Goal: Task Accomplishment & Management: Use online tool/utility

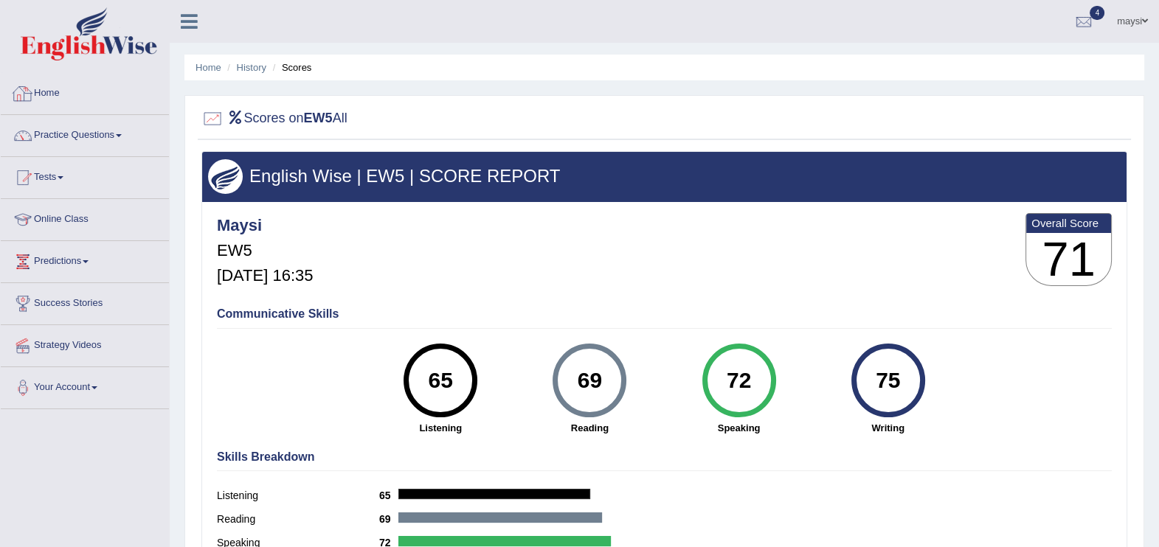
click at [54, 100] on link "Home" at bounding box center [85, 91] width 168 height 37
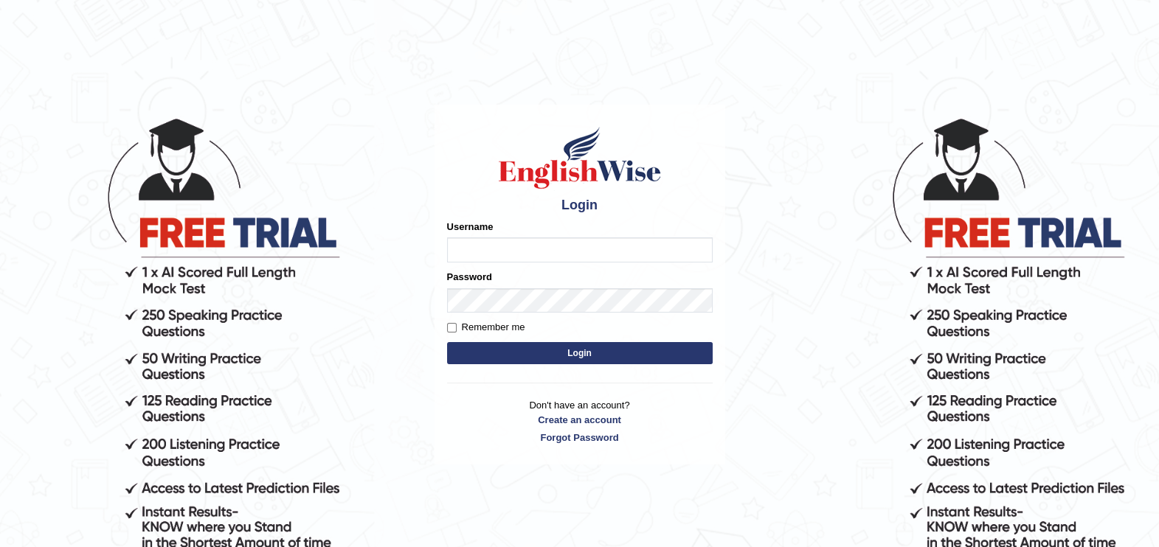
drag, startPoint x: 0, startPoint y: 0, endPoint x: 503, endPoint y: 257, distance: 564.7
click at [503, 257] on input "Username" at bounding box center [580, 249] width 266 height 25
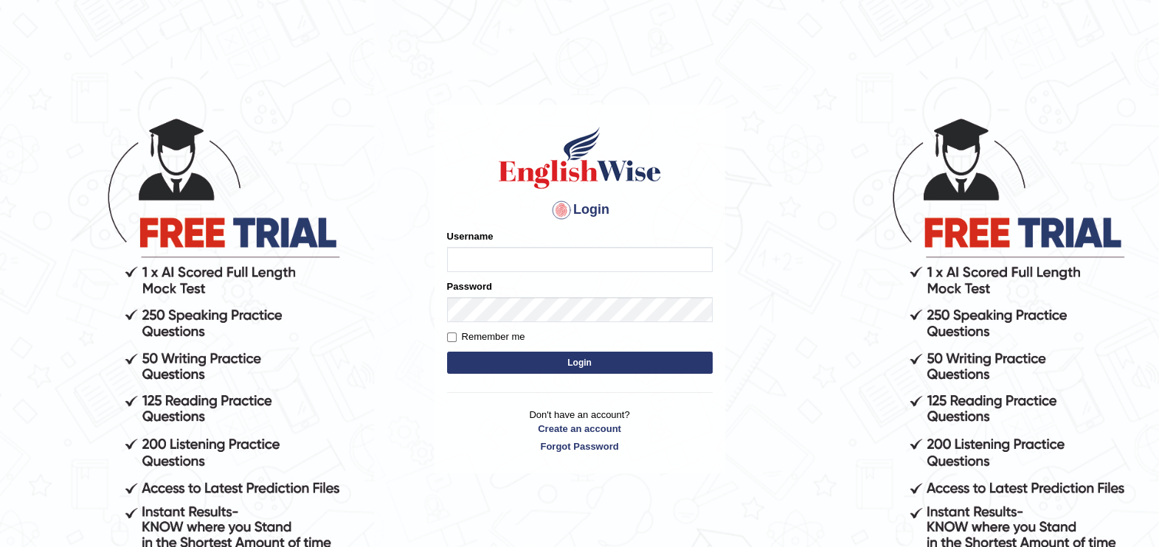
type input "maysi"
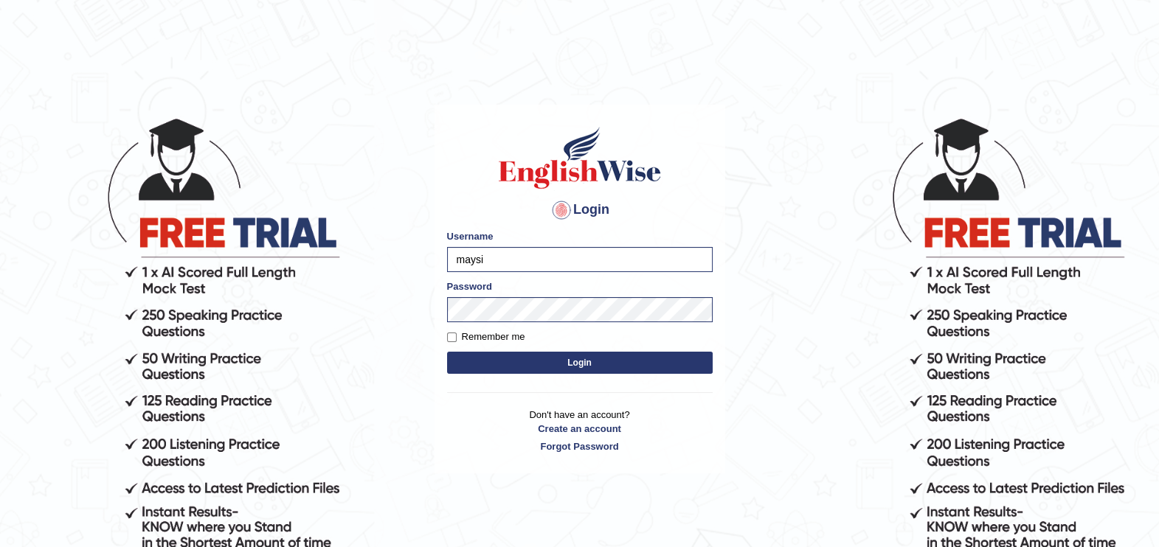
click at [512, 358] on button "Login" at bounding box center [580, 363] width 266 height 22
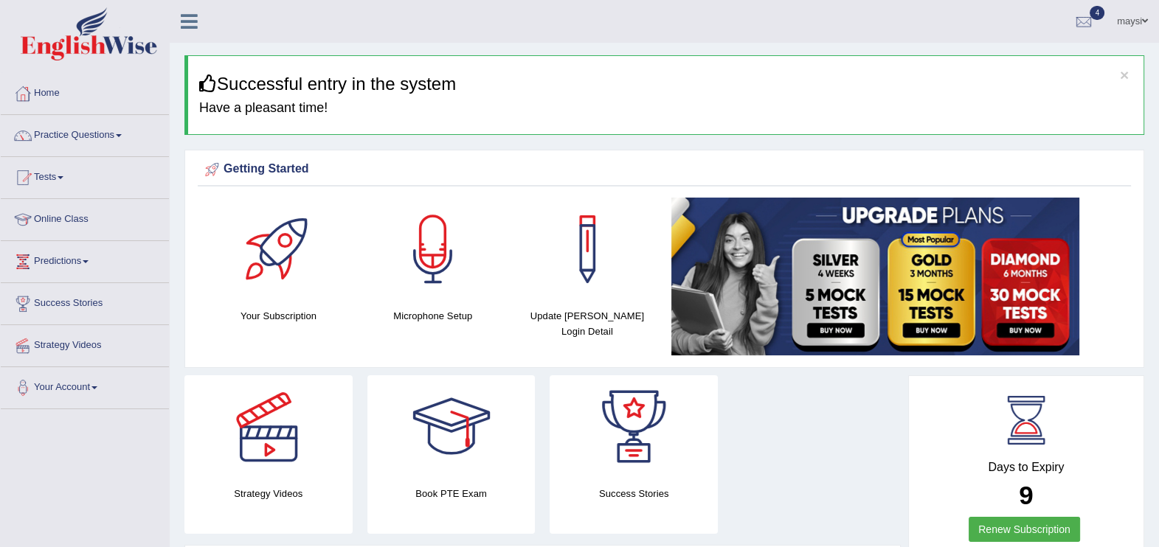
click at [64, 190] on link "Tests" at bounding box center [85, 175] width 168 height 37
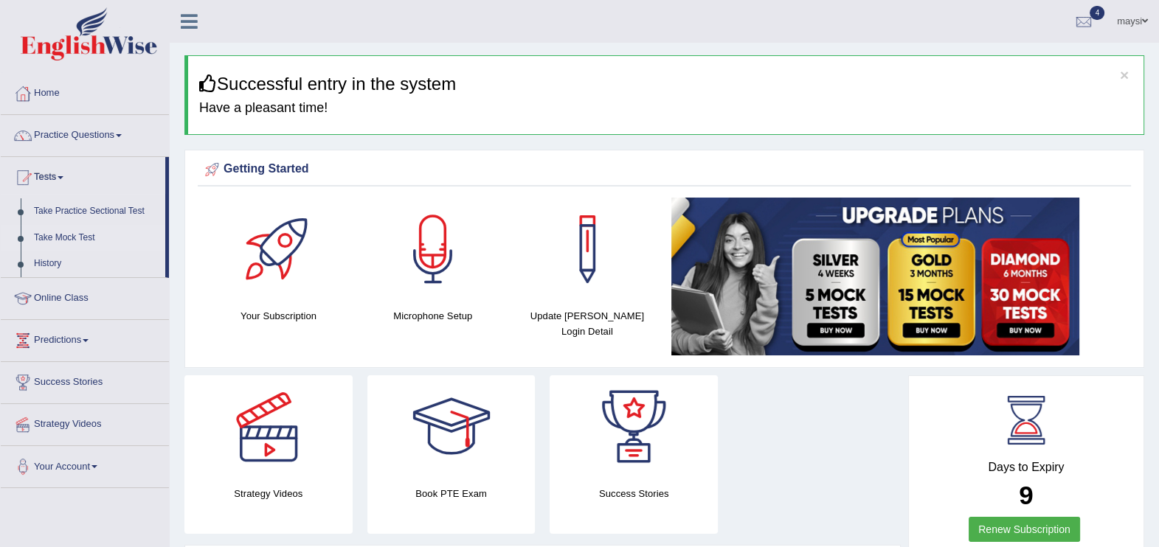
click at [66, 240] on link "Take Mock Test" at bounding box center [96, 238] width 138 height 27
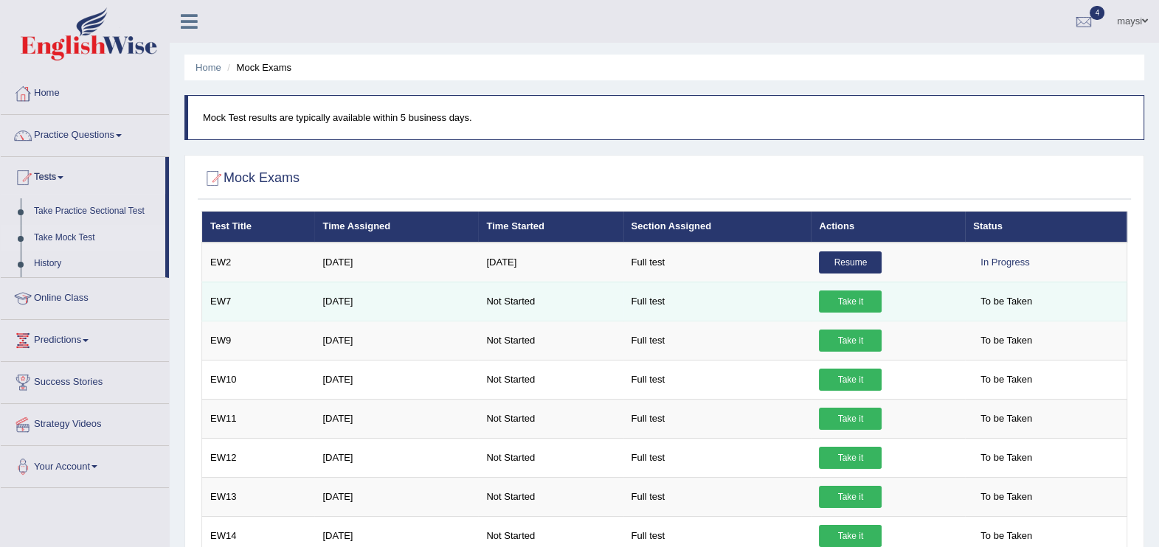
click at [836, 295] on link "Take it" at bounding box center [850, 302] width 63 height 22
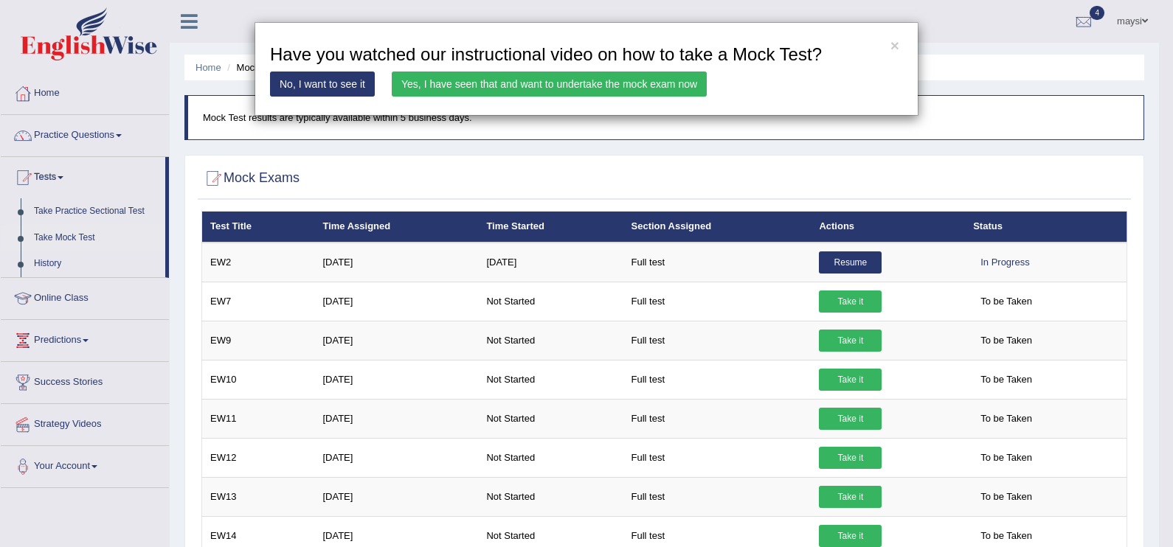
click at [530, 85] on link "Yes, I have seen that and want to undertake the mock exam now" at bounding box center [549, 84] width 315 height 25
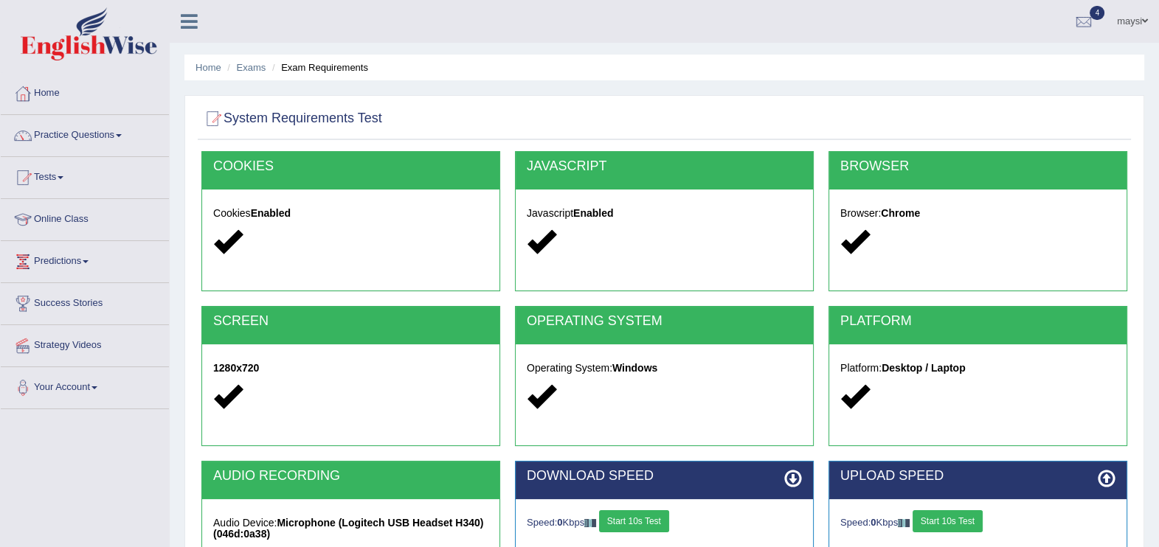
click at [625, 521] on button "Start 10s Test" at bounding box center [634, 521] width 70 height 22
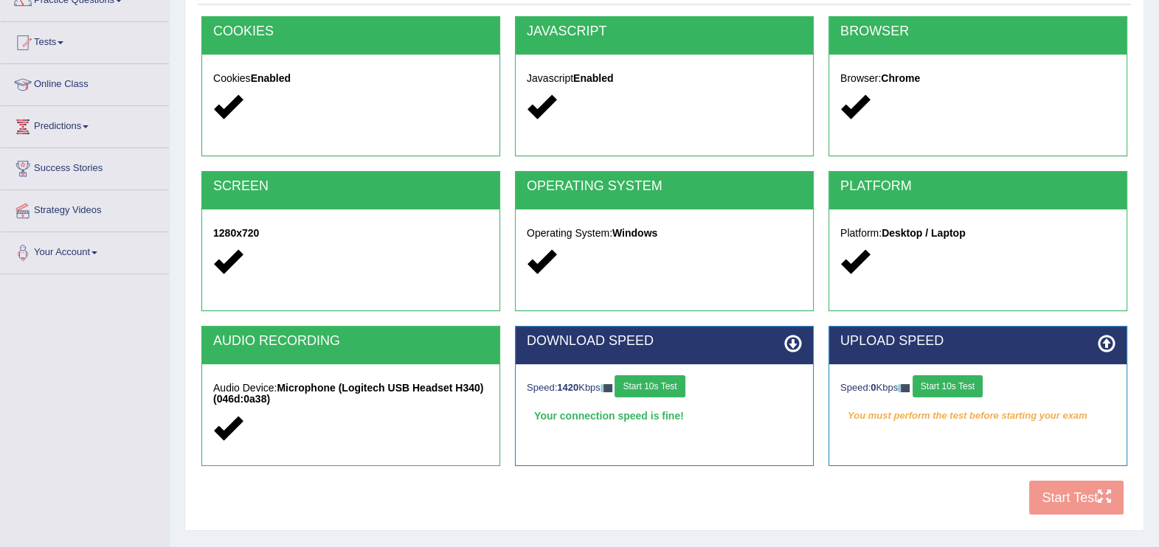
scroll to position [170, 0]
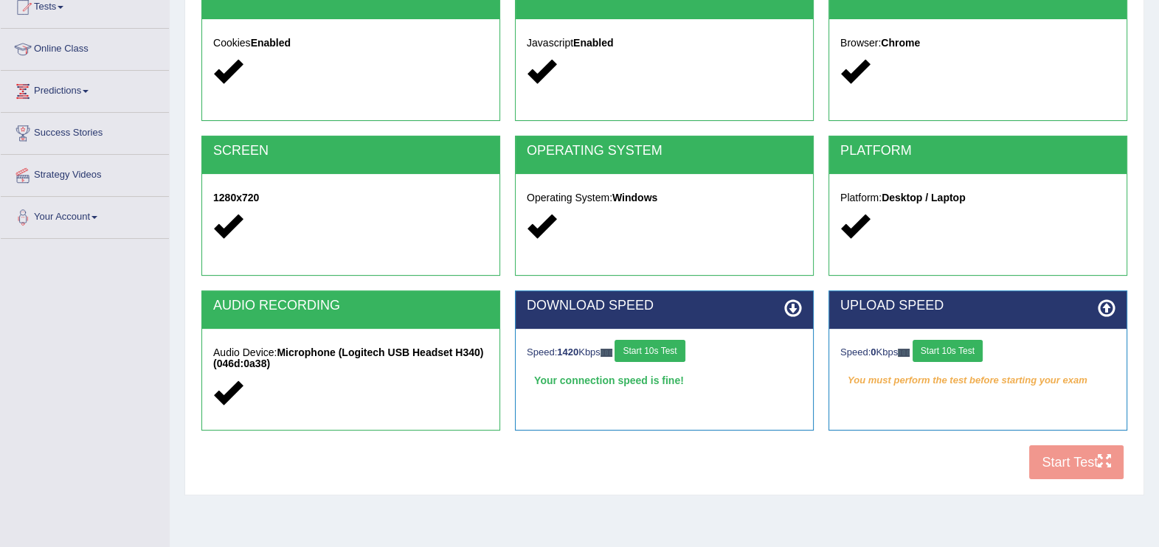
click at [978, 356] on button "Start 10s Test" at bounding box center [947, 351] width 70 height 22
click at [970, 343] on button "Start 10s Test" at bounding box center [963, 351] width 70 height 22
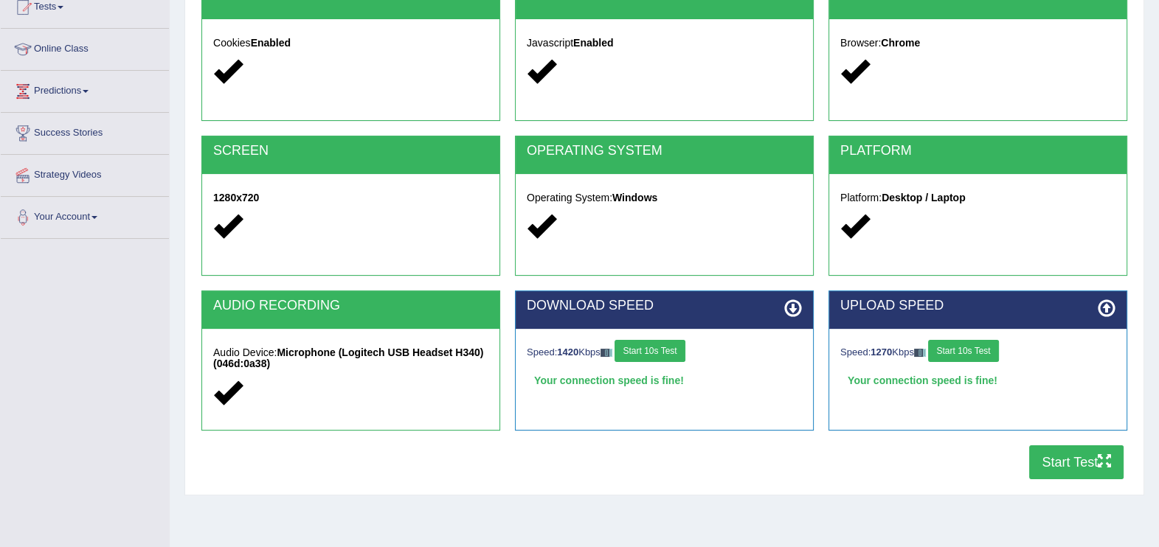
click at [1063, 461] on button "Start Test" at bounding box center [1076, 462] width 94 height 34
